Goal: Task Accomplishment & Management: Manage account settings

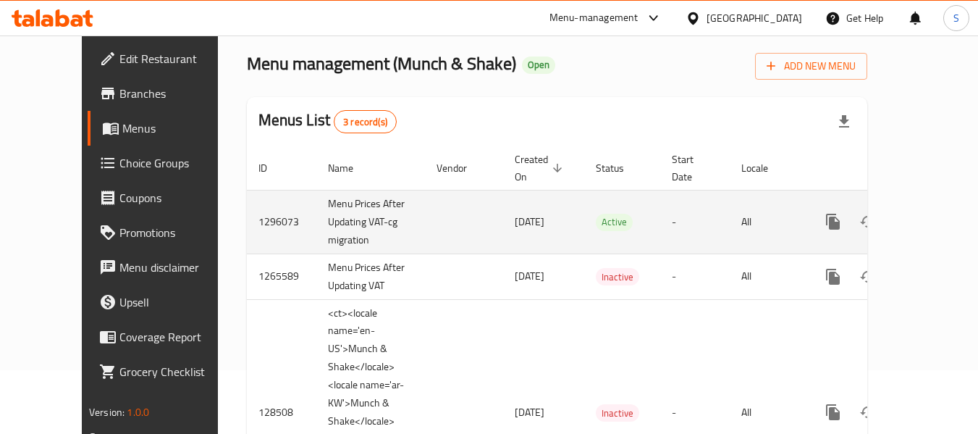
scroll to position [72, 0]
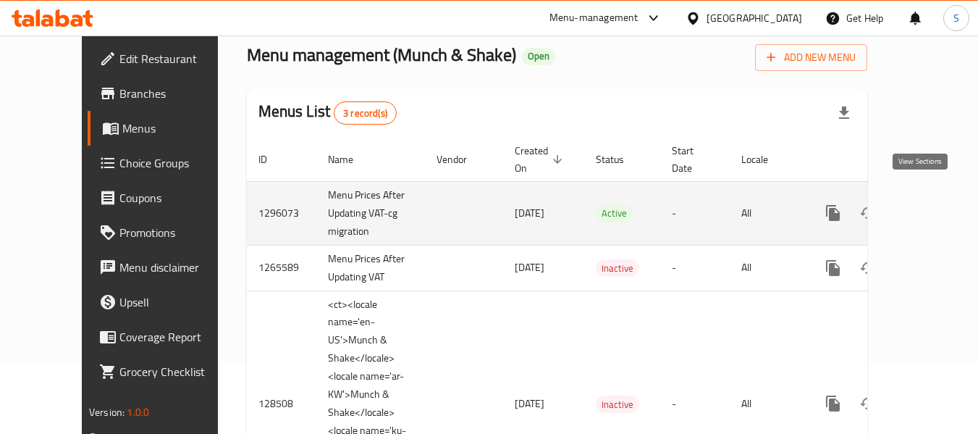
click at [934, 198] on link "enhanced table" at bounding box center [937, 212] width 35 height 35
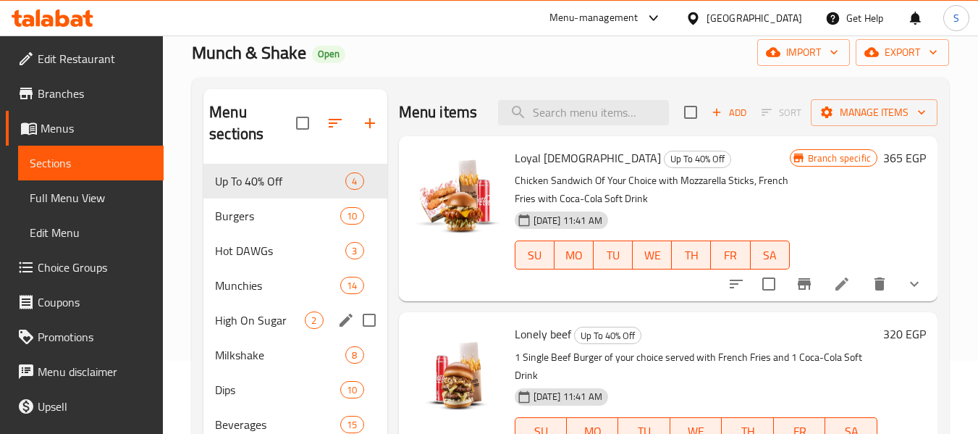
scroll to position [217, 0]
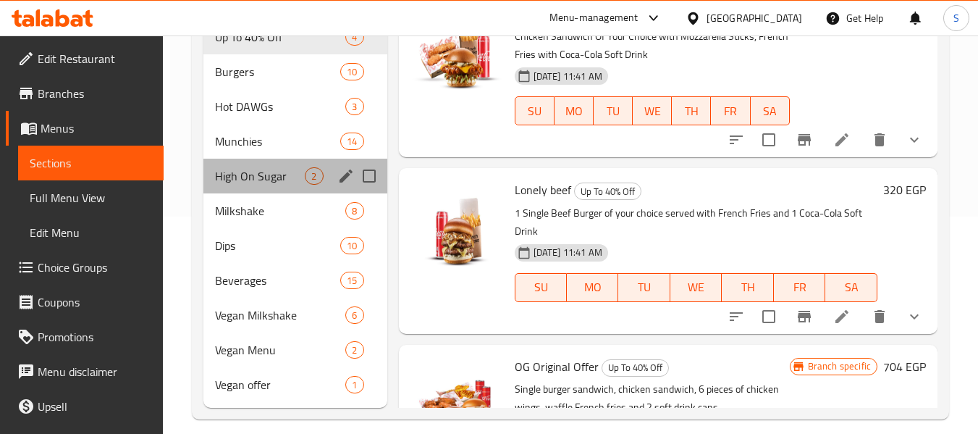
click at [256, 185] on div "High On Sugar 2" at bounding box center [294, 176] width 183 height 35
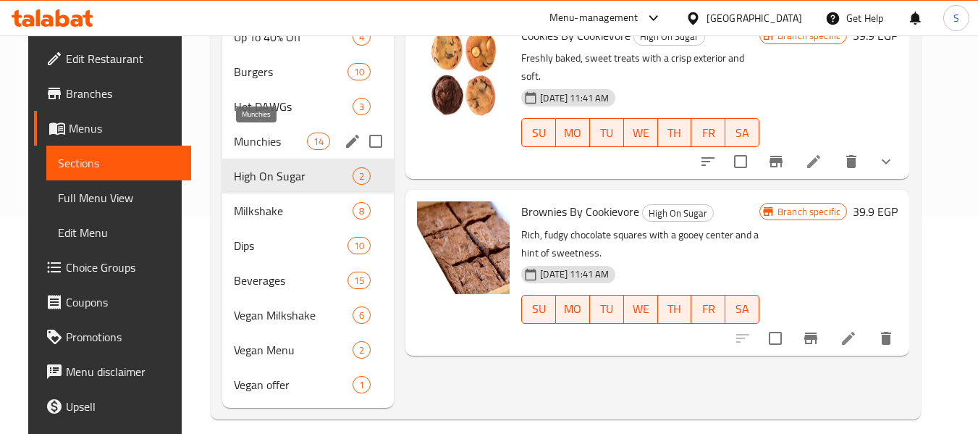
click at [254, 142] on span "Munchies" at bounding box center [270, 140] width 73 height 17
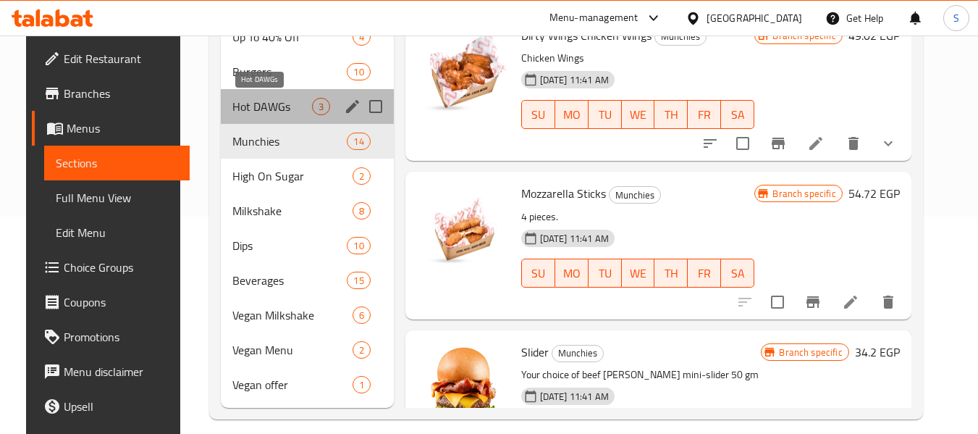
click at [263, 99] on span "Hot DAWGs" at bounding box center [271, 106] width 79 height 17
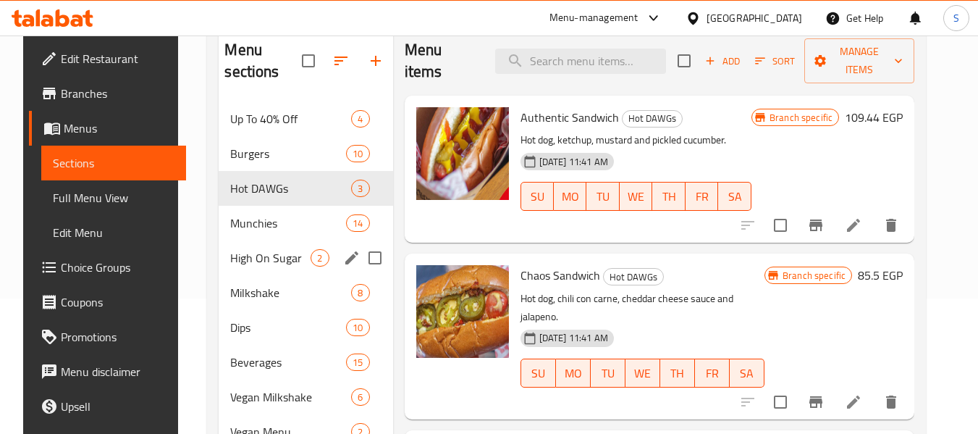
scroll to position [72, 0]
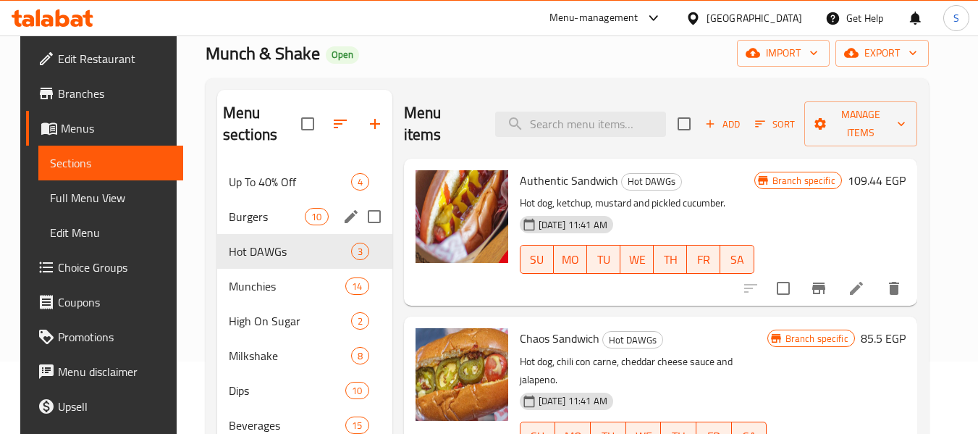
click at [266, 223] on span "Burgers" at bounding box center [267, 216] width 76 height 17
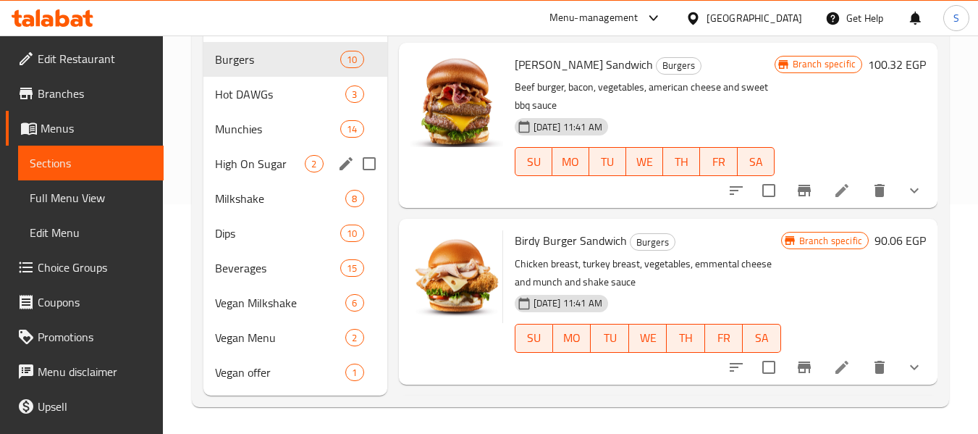
scroll to position [232, 0]
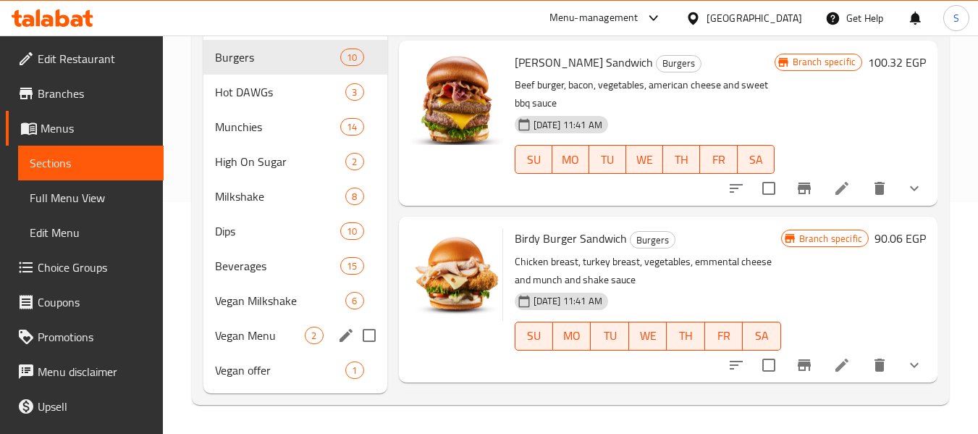
click at [266, 331] on span "Vegan Menu" at bounding box center [260, 334] width 90 height 17
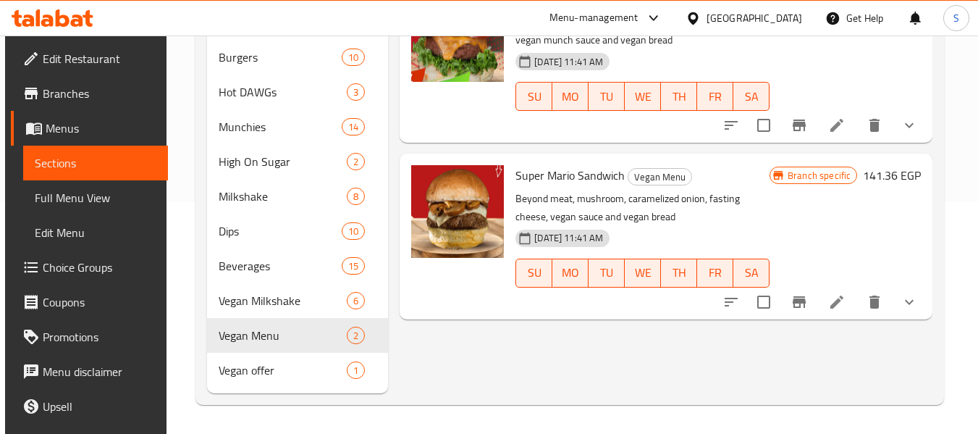
drag, startPoint x: 68, startPoint y: 90, endPoint x: 123, endPoint y: 104, distance: 56.7
click at [68, 90] on span "Branches" at bounding box center [100, 93] width 114 height 17
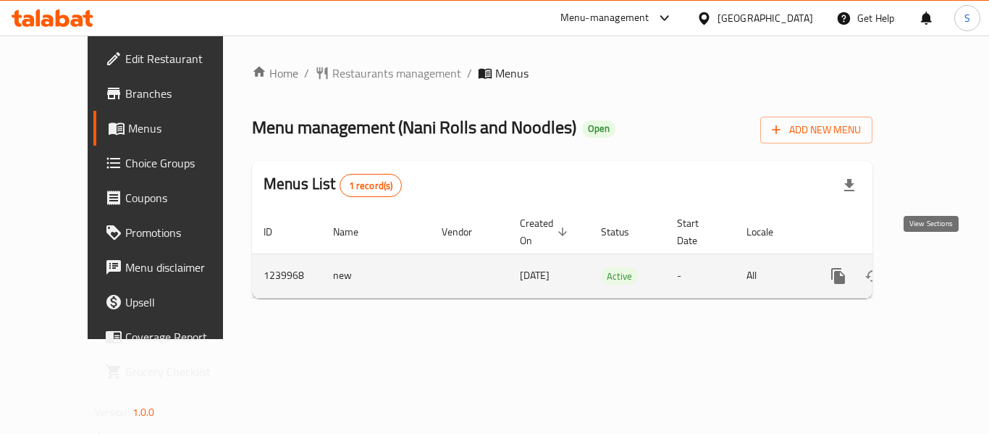
click at [934, 267] on icon "enhanced table" at bounding box center [942, 275] width 17 height 17
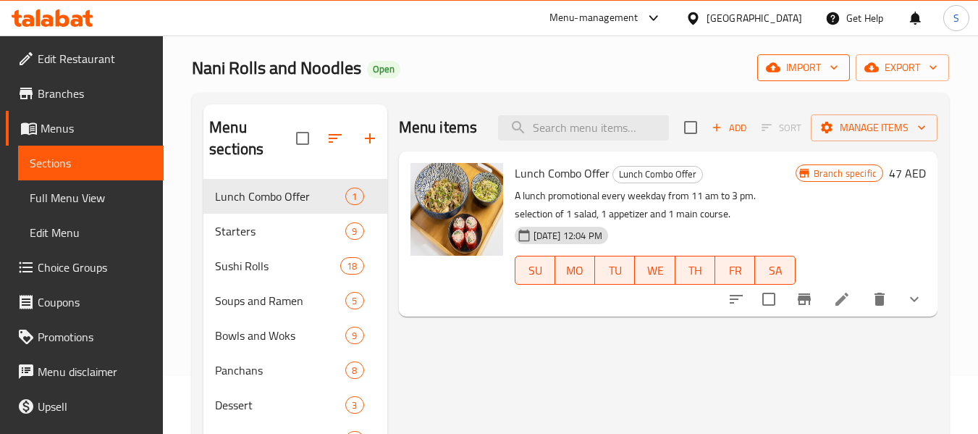
scroll to position [72, 0]
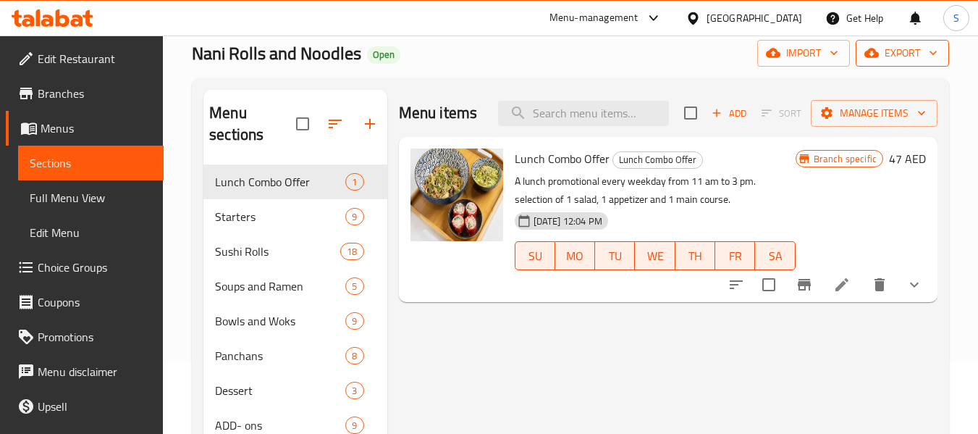
click at [886, 50] on span "export" at bounding box center [902, 53] width 70 height 18
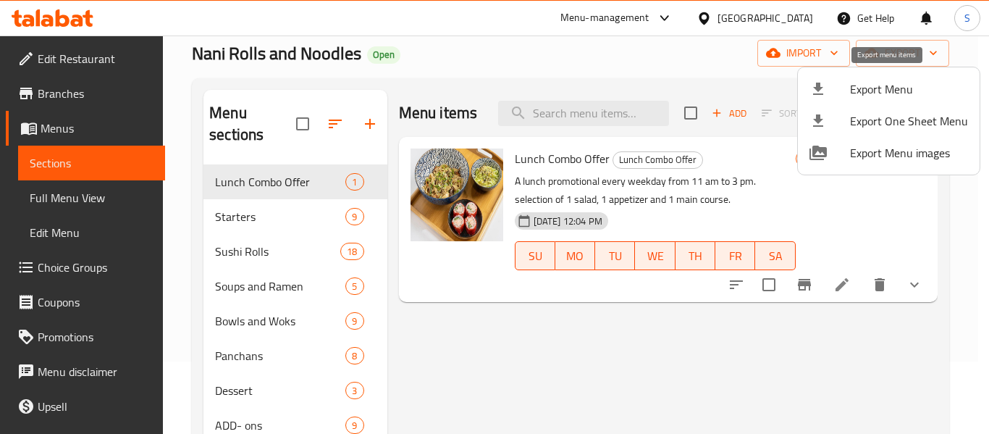
click at [873, 81] on span "Export Menu" at bounding box center [909, 88] width 118 height 17
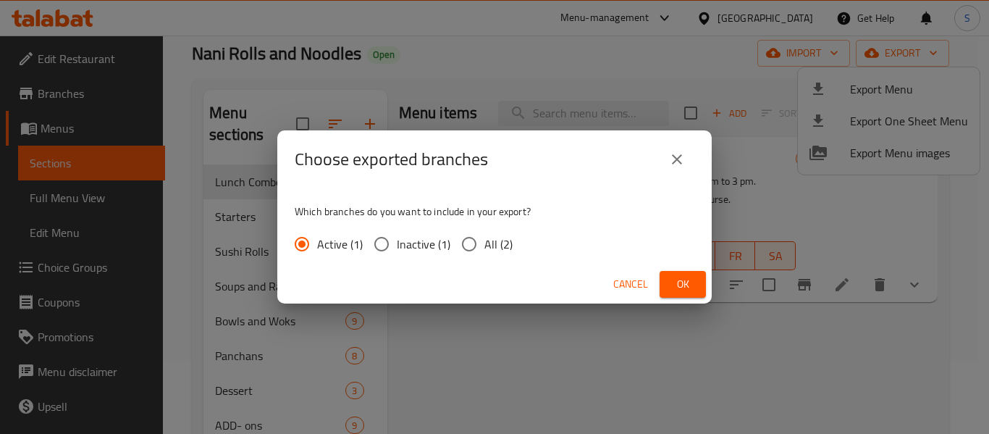
click at [486, 248] on span "All (2)" at bounding box center [498, 243] width 28 height 17
click at [484, 248] on input "All (2)" at bounding box center [469, 244] width 30 height 30
radio input "true"
drag, startPoint x: 679, startPoint y: 274, endPoint x: 470, endPoint y: 83, distance: 283.3
click at [679, 272] on button "Ok" at bounding box center [682, 284] width 46 height 27
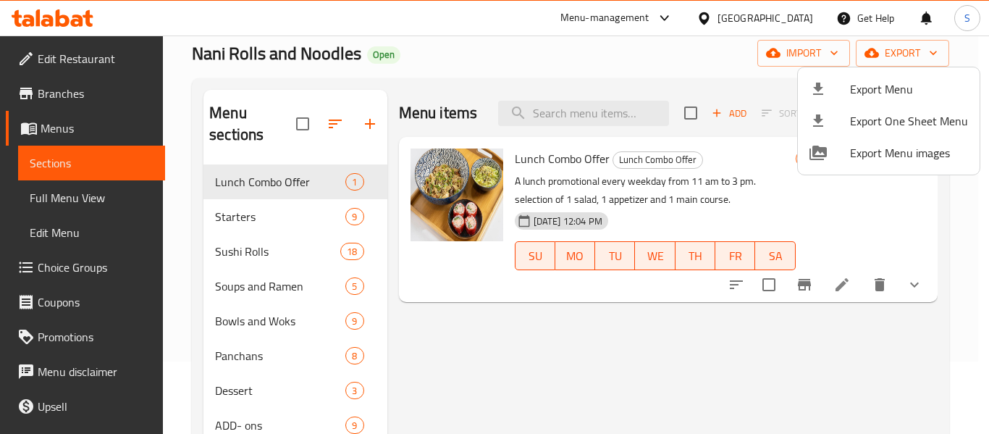
click at [748, 18] on div at bounding box center [494, 217] width 989 height 434
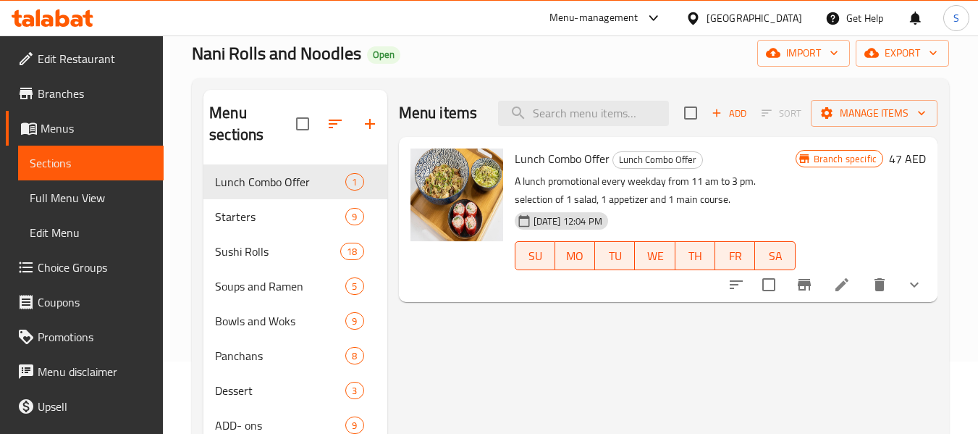
click at [733, 18] on div "United Arab Emirates" at bounding box center [754, 18] width 96 height 16
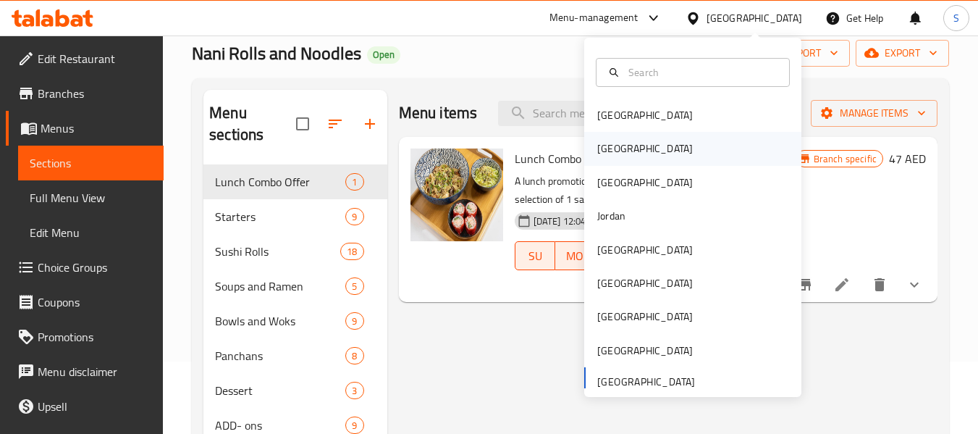
click at [657, 151] on div "[GEOGRAPHIC_DATA]" at bounding box center [692, 148] width 217 height 33
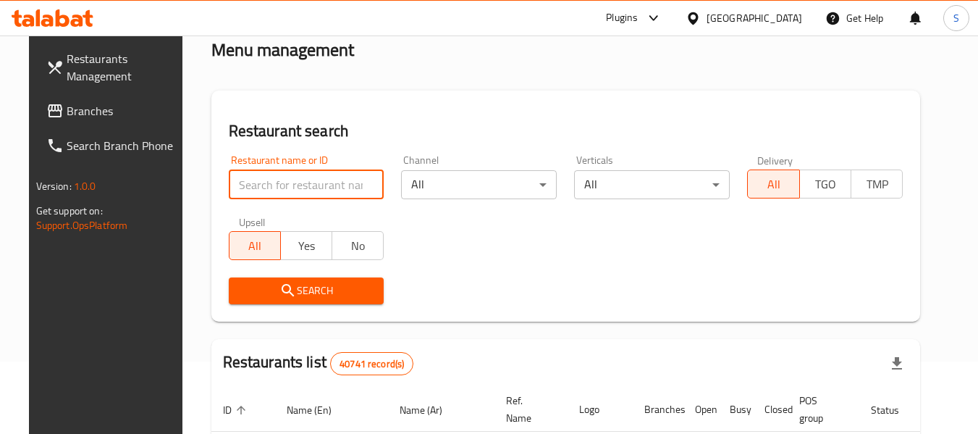
click at [332, 183] on input "search" at bounding box center [307, 184] width 156 height 29
paste input "774495"
click button "Search" at bounding box center [307, 290] width 156 height 27
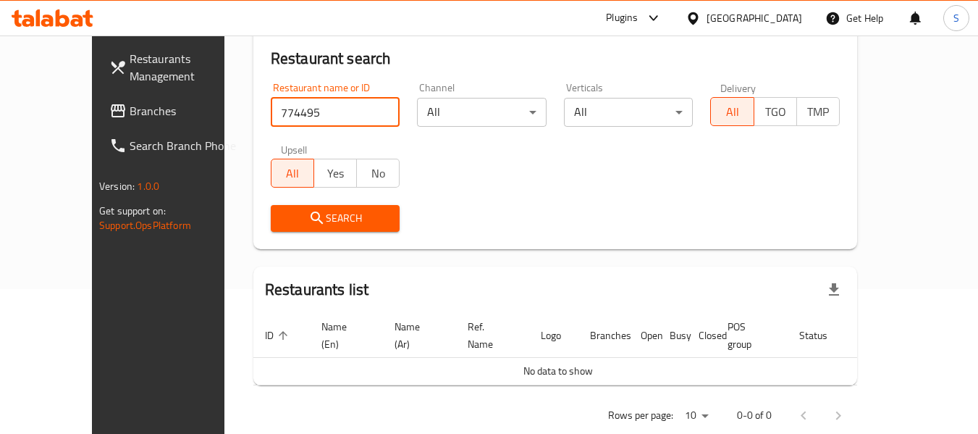
scroll to position [158, 0]
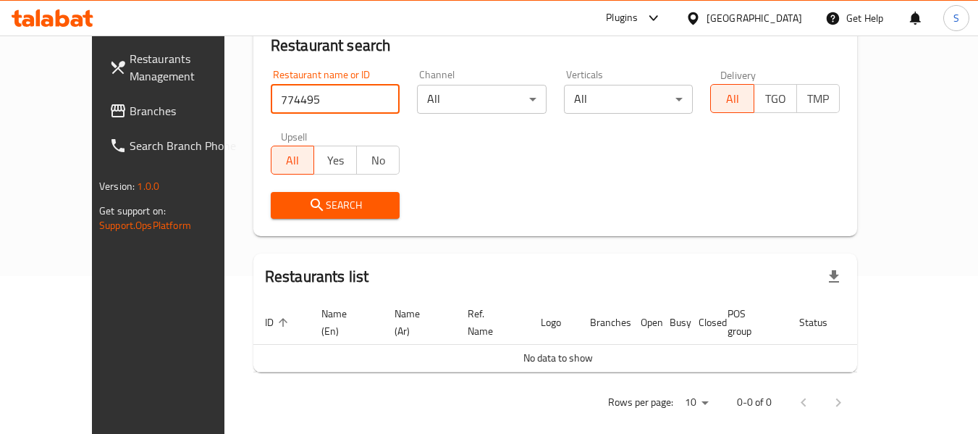
click at [295, 101] on input "774495" at bounding box center [336, 99] width 130 height 29
paste input "689354"
type input "689354"
click button "Search" at bounding box center [336, 205] width 130 height 27
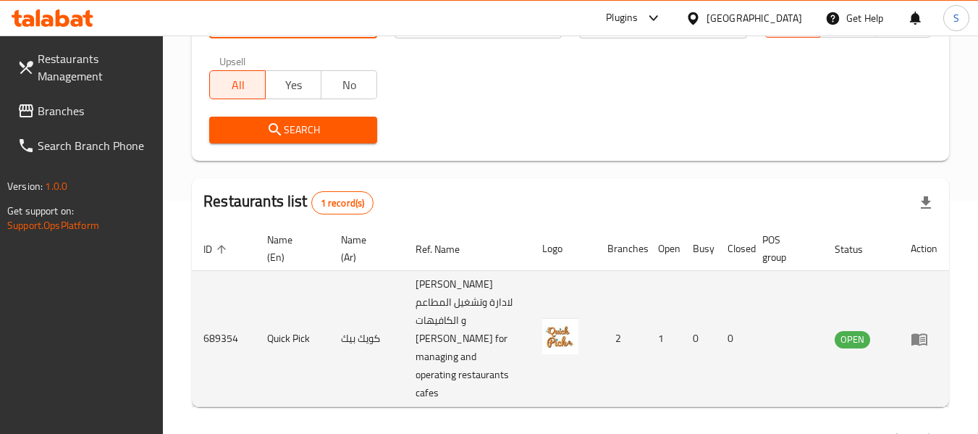
scroll to position [266, 0]
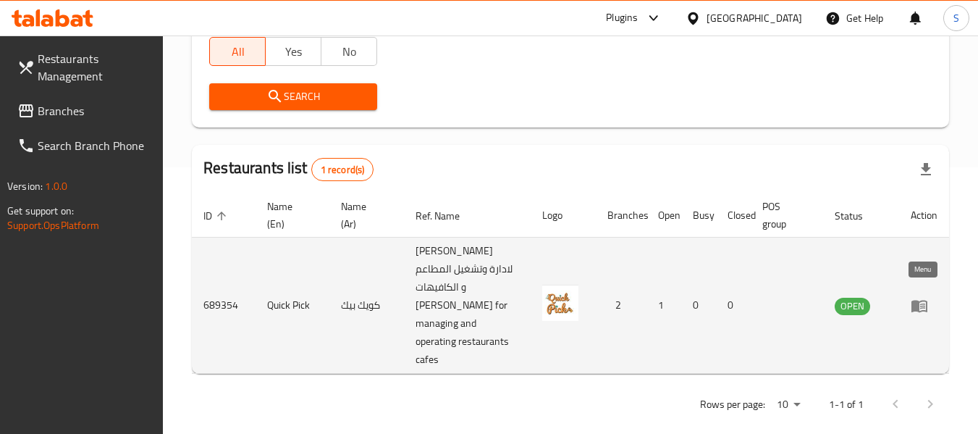
click at [917, 300] on icon "enhanced table" at bounding box center [919, 306] width 16 height 12
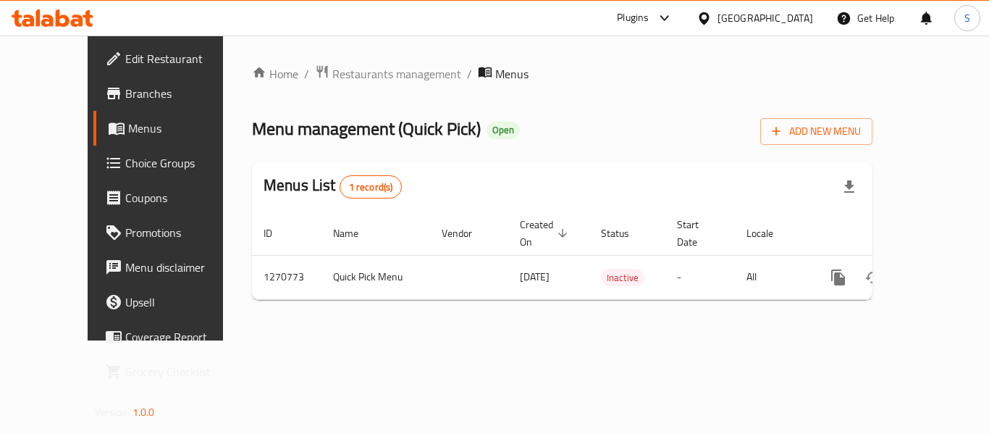
click at [125, 99] on span "Branches" at bounding box center [183, 93] width 116 height 17
